Goal: Task Accomplishment & Management: Complete application form

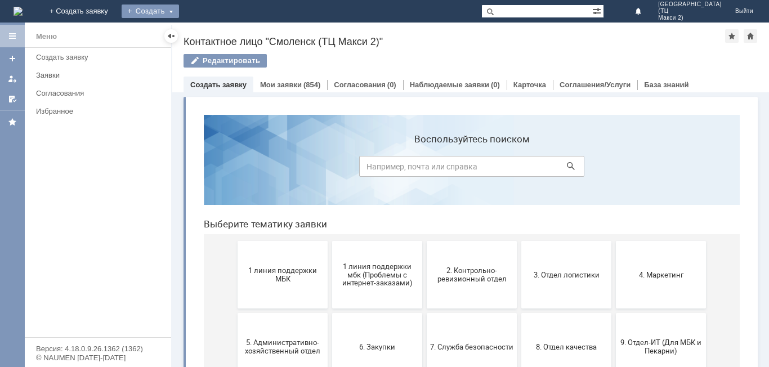
click at [179, 12] on div "Создать" at bounding box center [150, 12] width 57 height 14
click at [209, 29] on link "Заявка" at bounding box center [167, 34] width 86 height 14
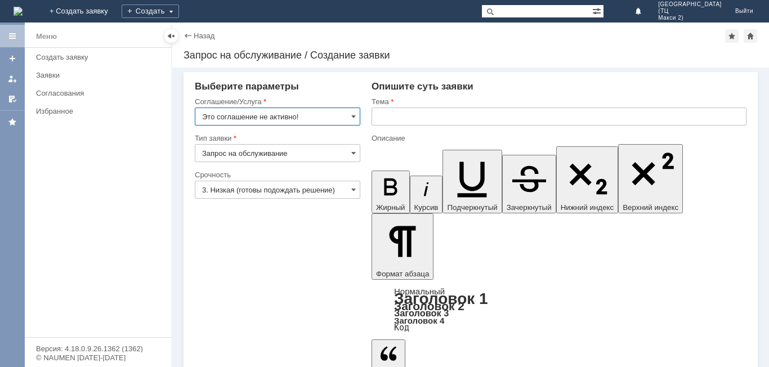
click at [351, 115] on input "Это соглашение не активно!" at bounding box center [277, 116] width 165 height 18
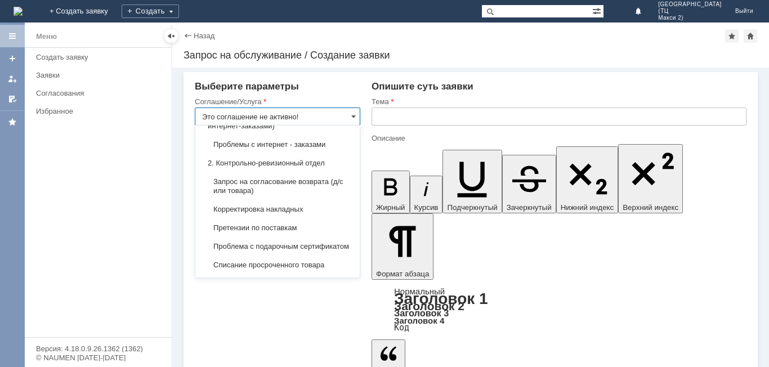
scroll to position [169, 0]
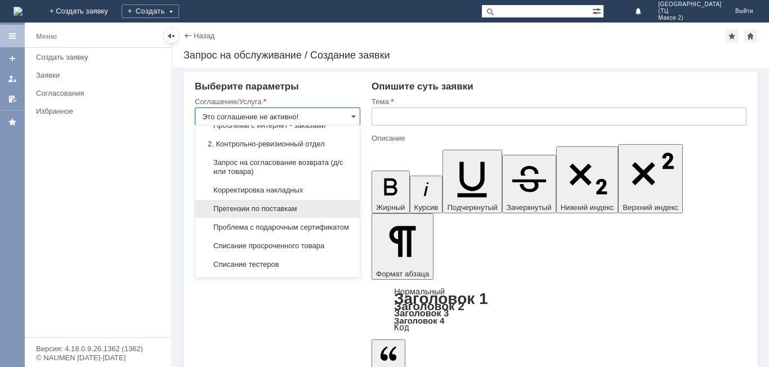
click at [294, 218] on div "Претензии по поставкам" at bounding box center [277, 209] width 164 height 18
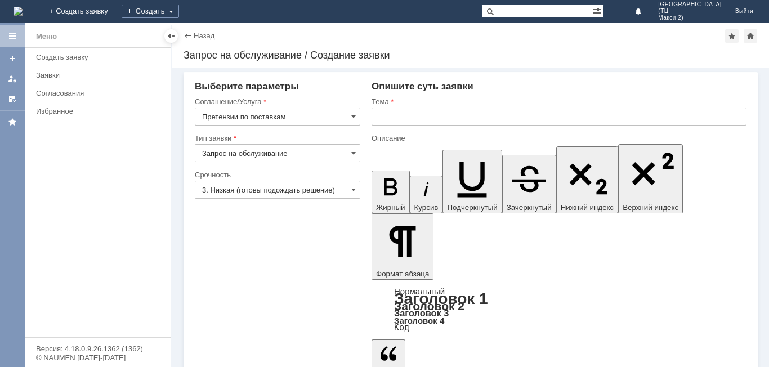
type input "Претензии по поставкам"
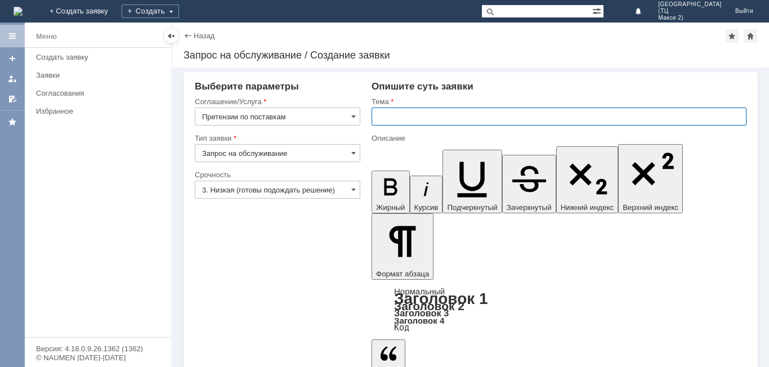
click at [384, 116] on input "text" at bounding box center [558, 116] width 375 height 18
click at [276, 182] on input "3. Низкая (готовы подождать решение)" at bounding box center [277, 190] width 165 height 18
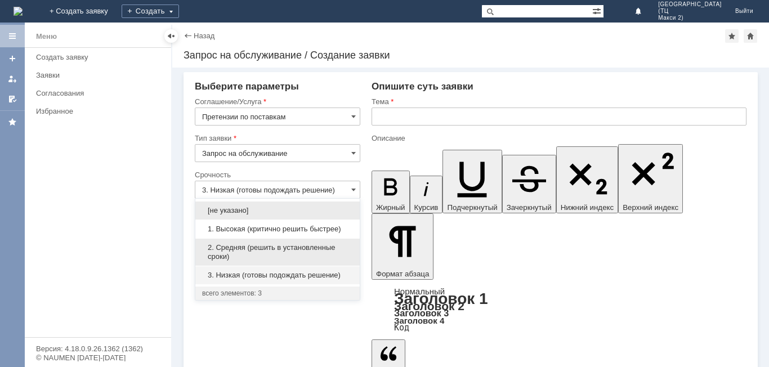
click at [272, 243] on span "2. Средняя (решить в установленные сроки)" at bounding box center [277, 252] width 151 height 18
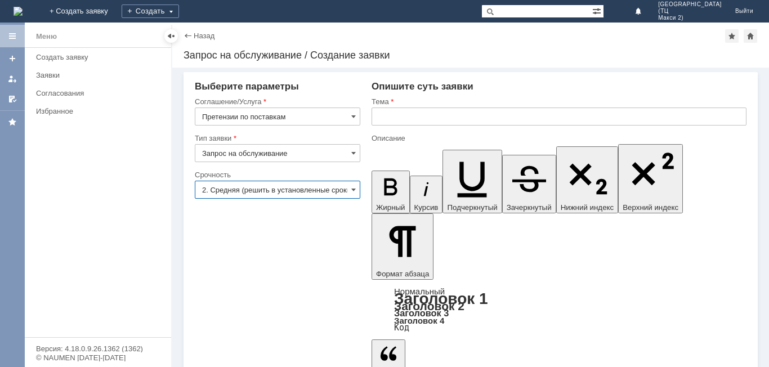
type input "2. Средняя (решить в установленные сроки)"
